Goal: Task Accomplishment & Management: Use online tool/utility

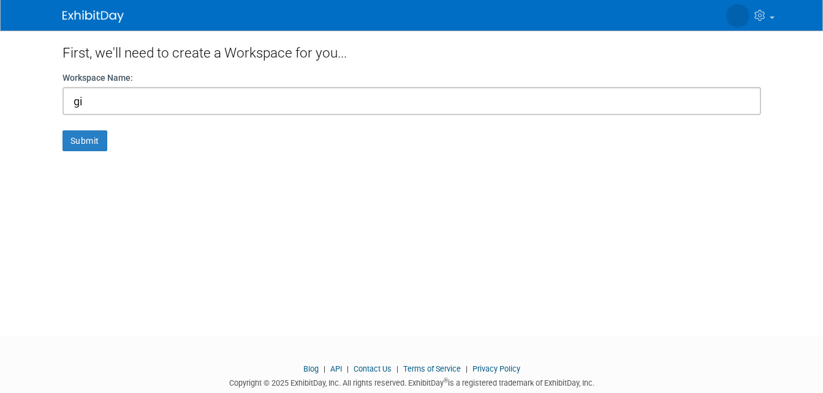
type input "g"
type input "stpetethearter"
click at [69, 142] on button "Submit" at bounding box center [85, 141] width 45 height 21
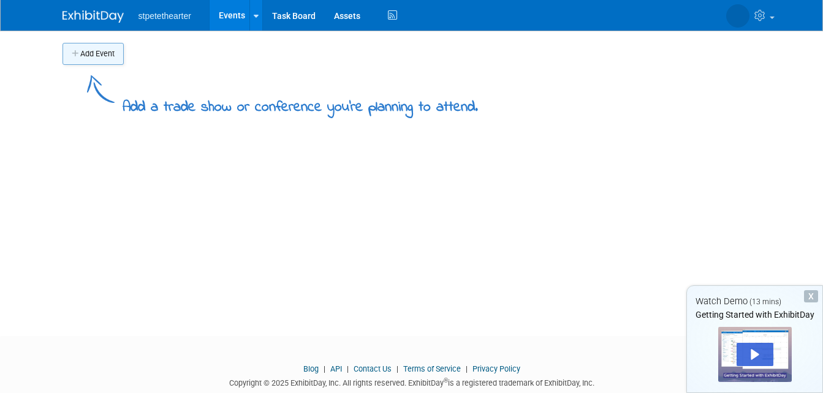
click at [80, 52] on button "Add Event" at bounding box center [93, 54] width 61 height 22
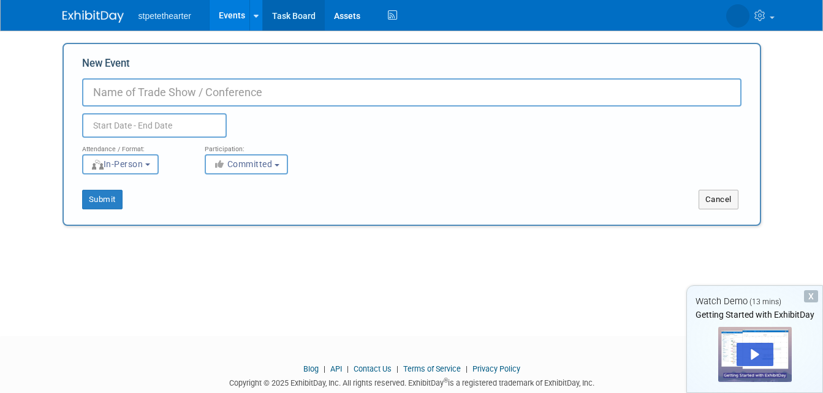
click at [268, 17] on link "Task Board" at bounding box center [294, 15] width 62 height 31
